Goal: Task Accomplishment & Management: Use online tool/utility

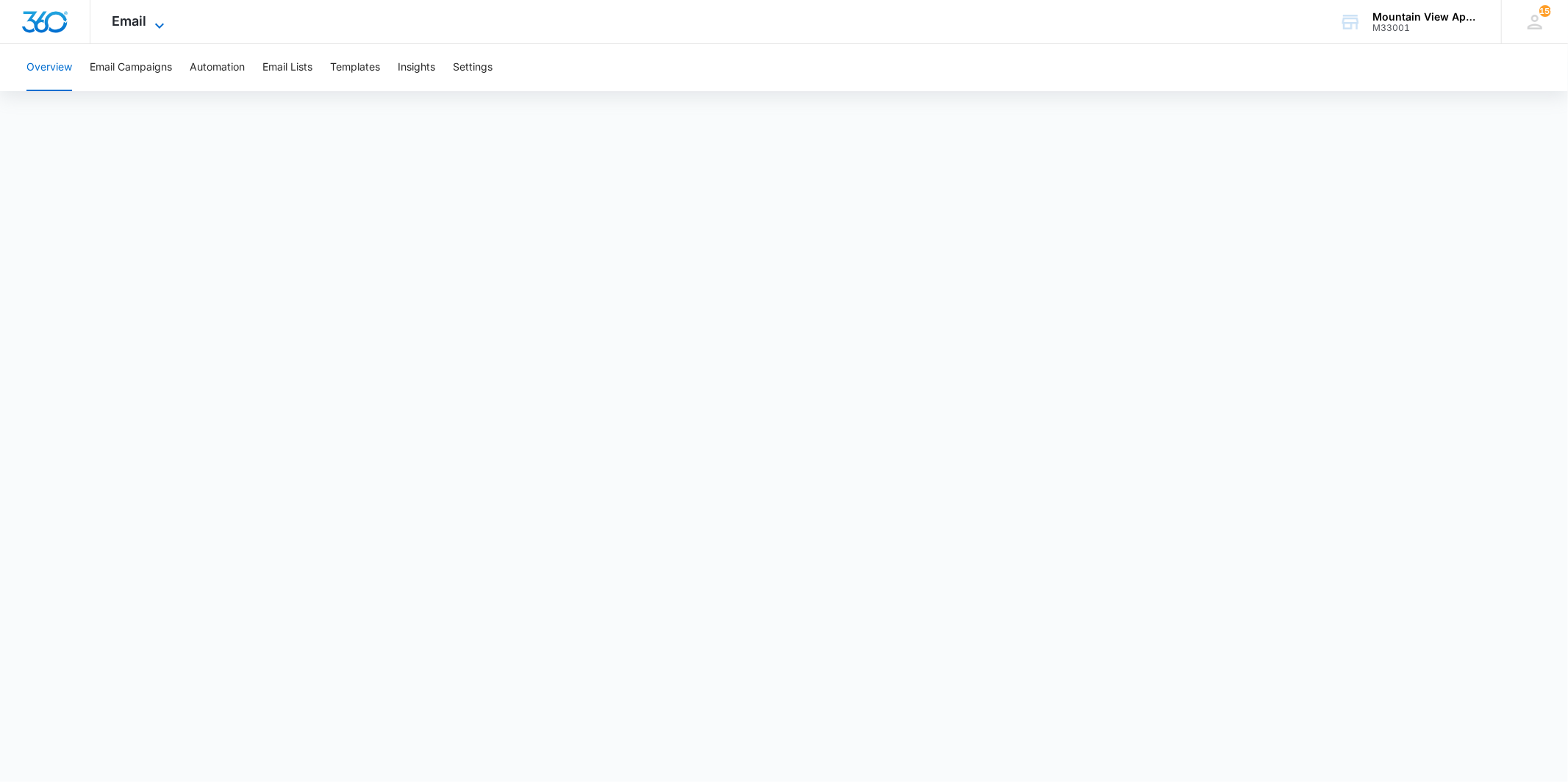
click at [165, 27] on icon at bounding box center [159, 26] width 18 height 18
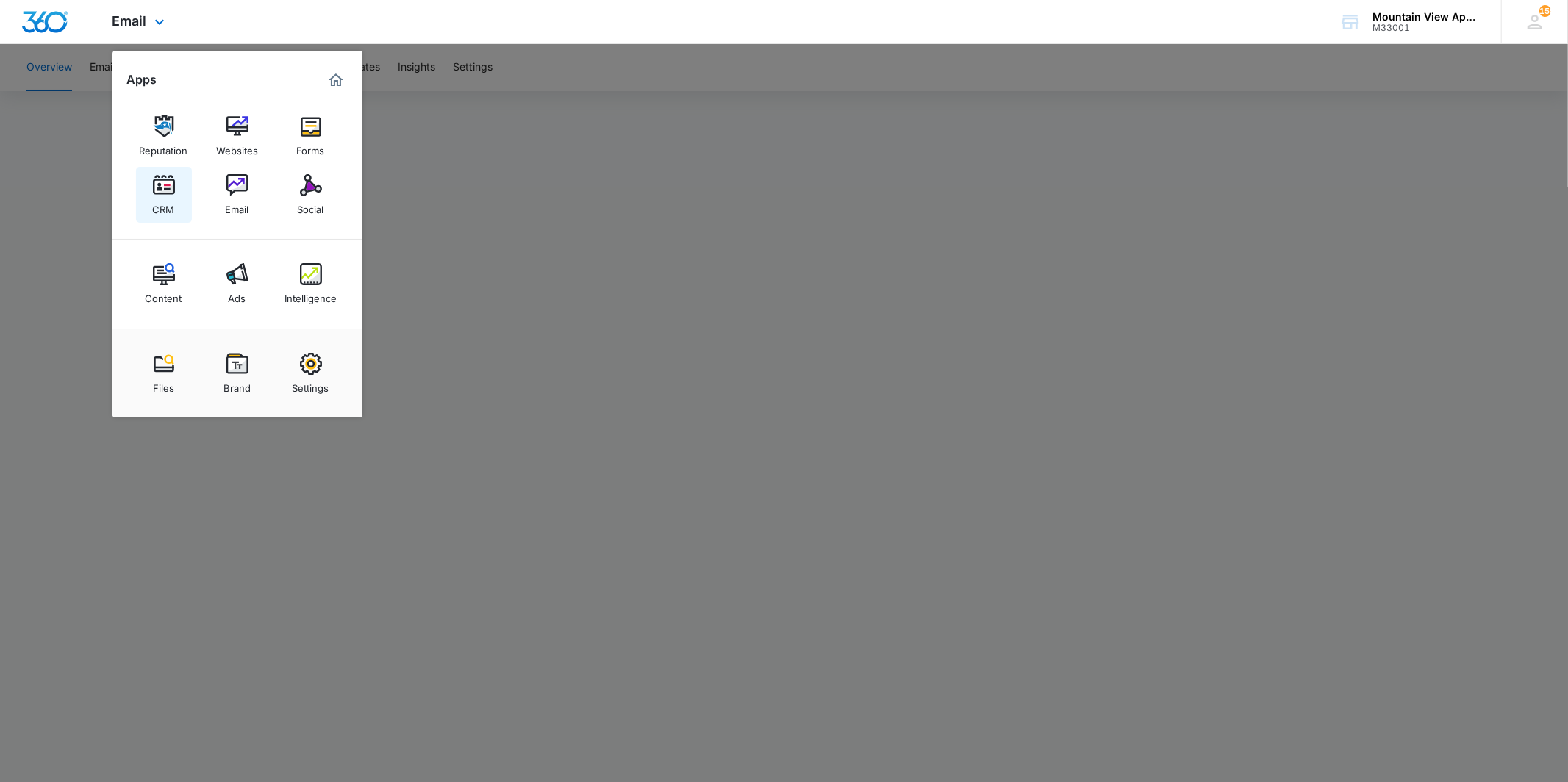
click at [155, 187] on img at bounding box center [164, 185] width 22 height 22
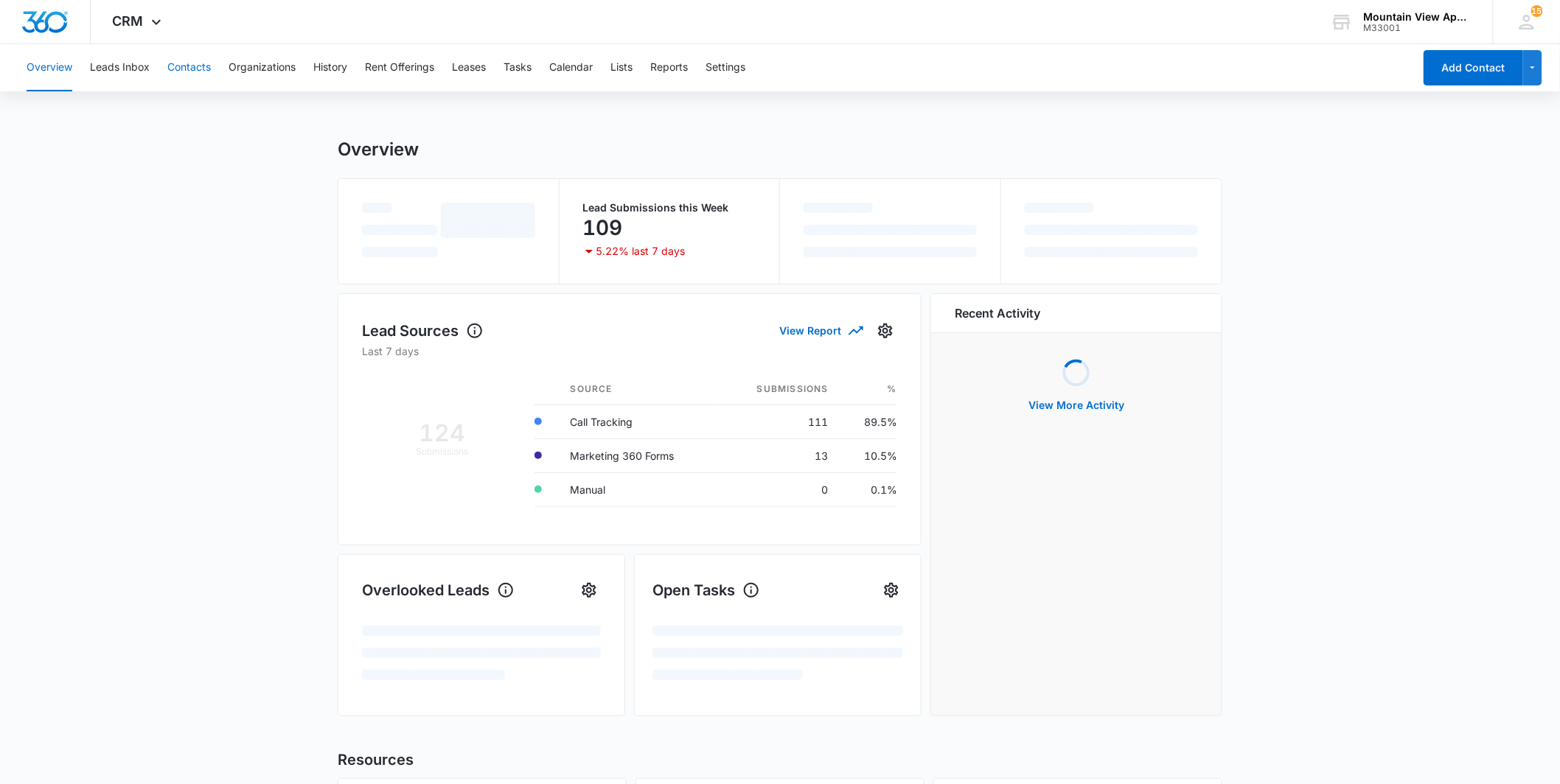
click at [210, 78] on button "Contacts" at bounding box center [189, 67] width 43 height 47
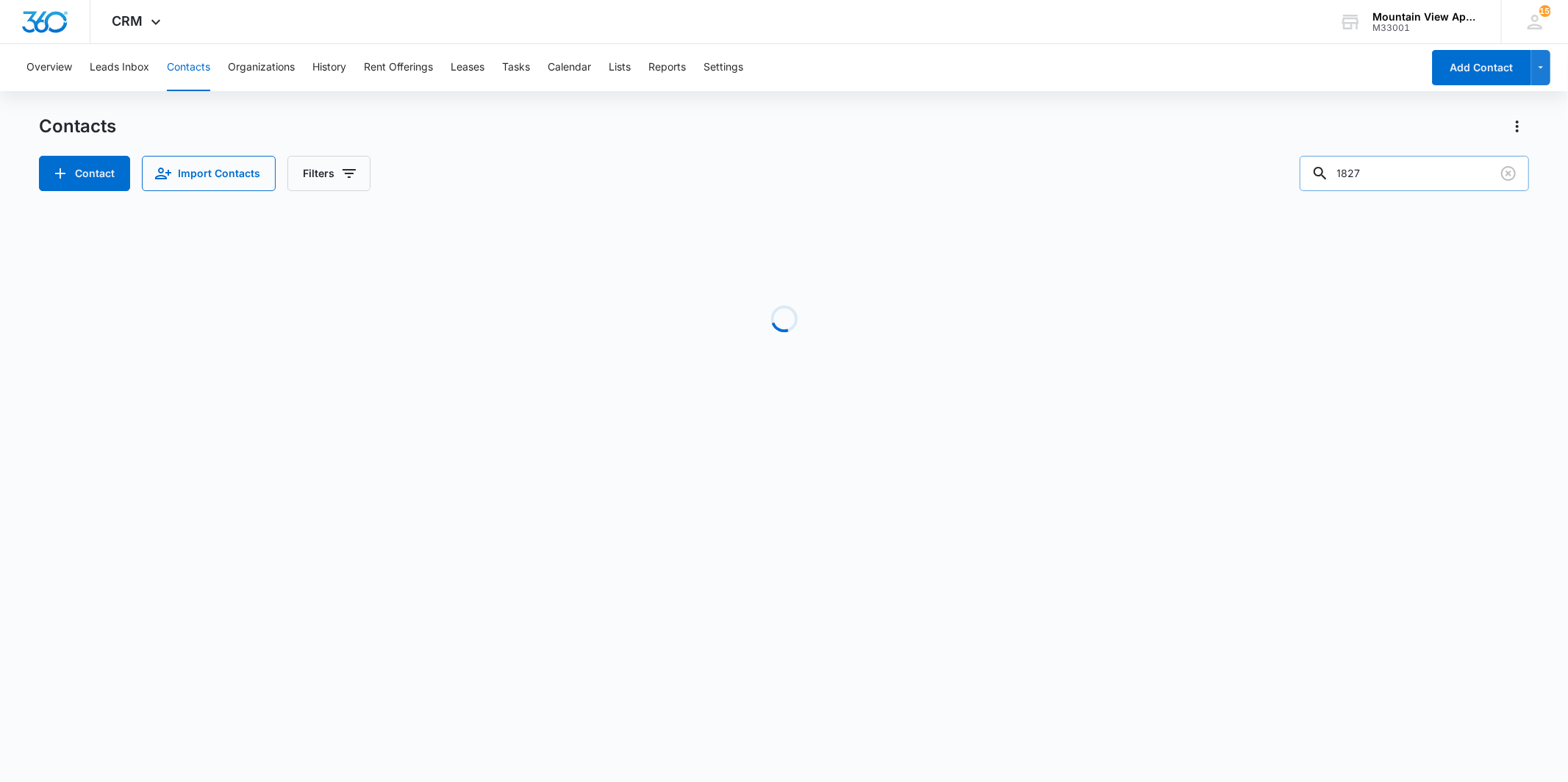
click at [1395, 172] on input "1827" at bounding box center [1414, 173] width 229 height 36
type input "1847"
click at [518, 77] on button "Tasks" at bounding box center [516, 67] width 28 height 47
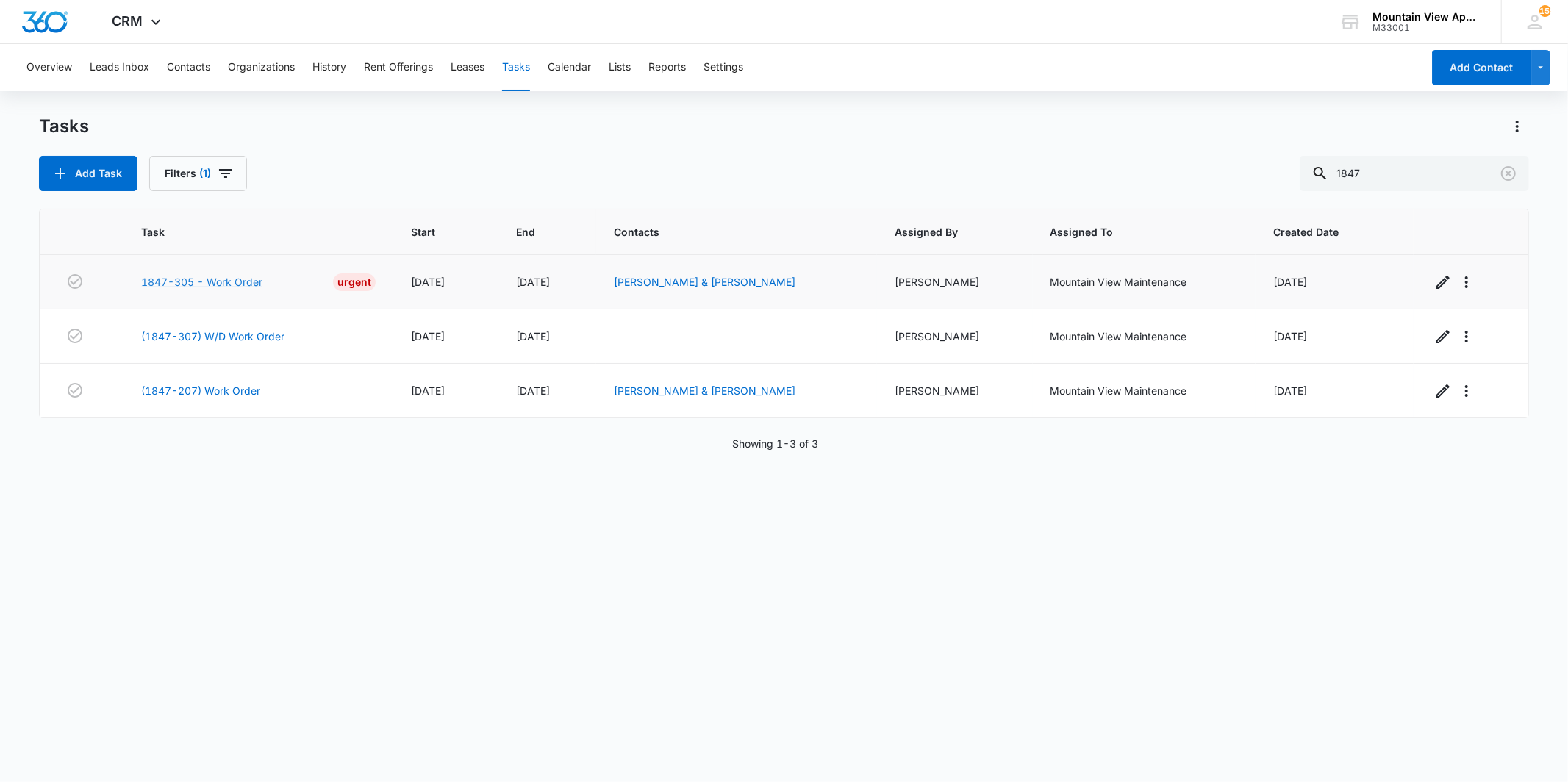
click at [207, 276] on link "1847-305 - Work Order" at bounding box center [201, 282] width 121 height 15
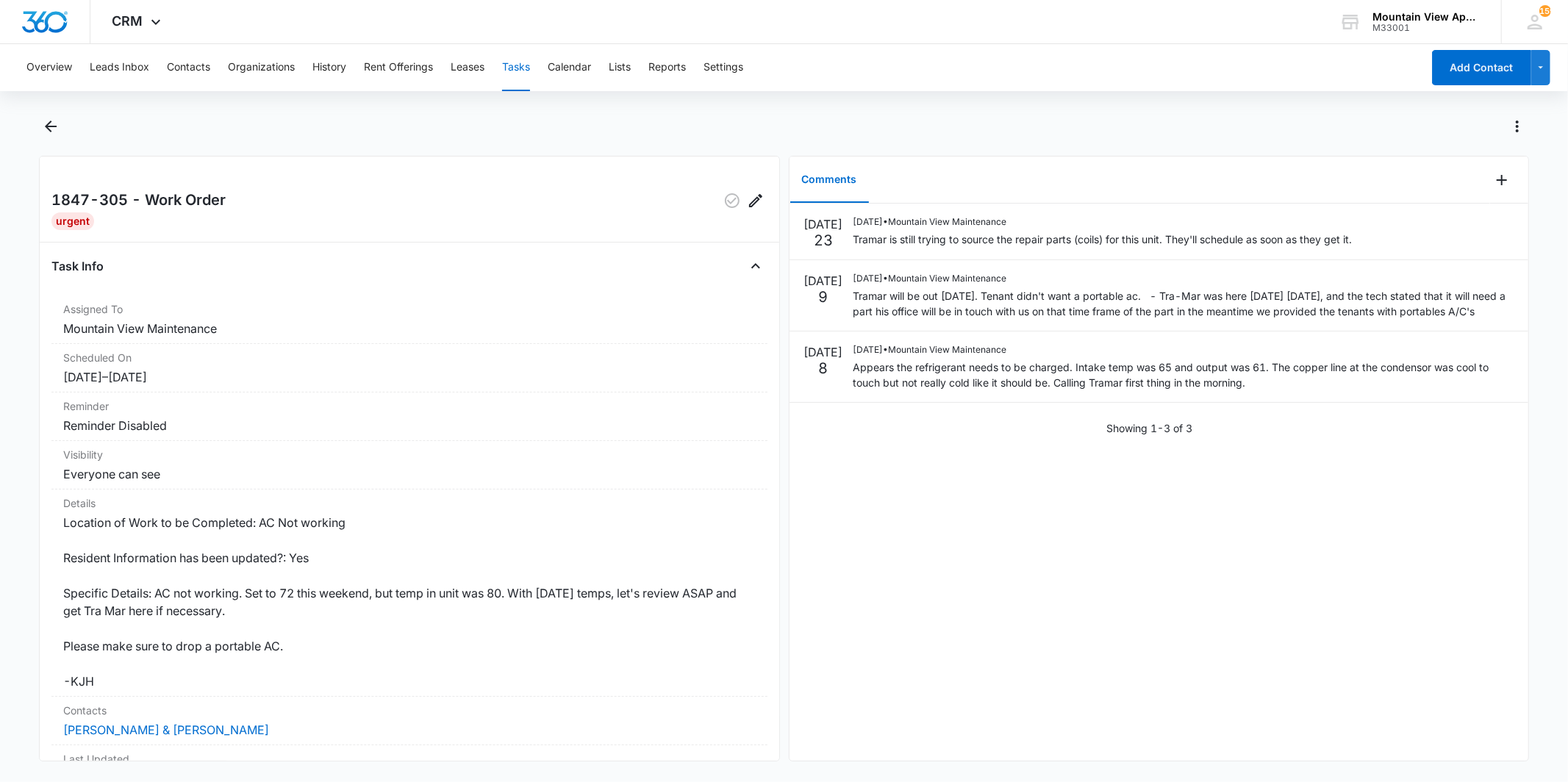
click at [1049, 644] on div "[DATE] [DATE] • Mountain View Maintenance Tramar is still trying to source the …" at bounding box center [1158, 482] width 739 height 557
